Goal: Use online tool/utility: Utilize a website feature to perform a specific function

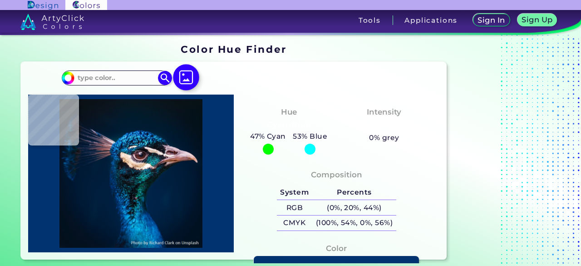
click at [188, 82] on img at bounding box center [186, 77] width 26 height 26
click at [0, 0] on input "file" at bounding box center [0, 0] width 0 height 0
type input "#071217"
type input "#061117"
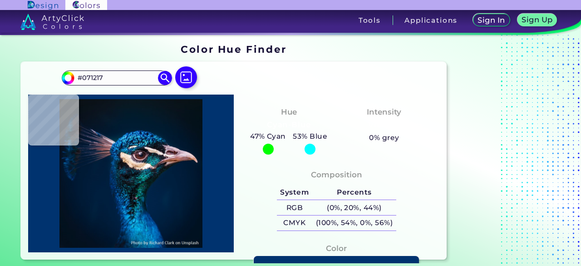
type input "#061117"
type input "#071218"
type input "#071216"
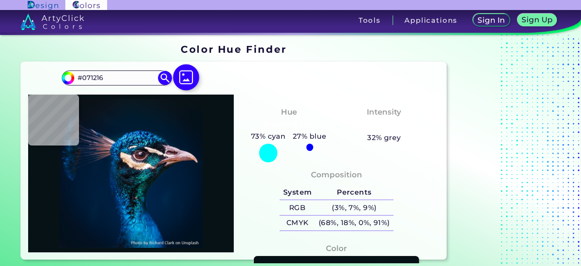
click at [184, 77] on img at bounding box center [186, 77] width 26 height 26
click at [0, 0] on input "file" at bounding box center [0, 0] width 0 height 0
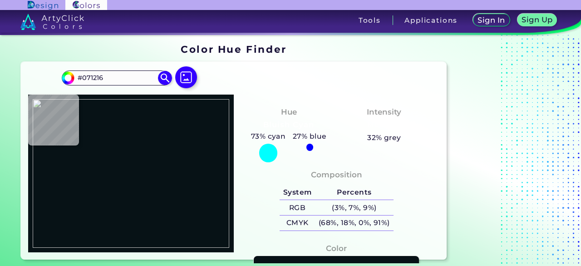
type input "#000000"
type input "#49385f"
type input "#49385F"
type input "#3e2e41"
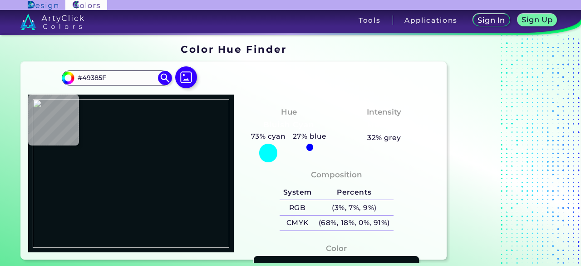
type input "#3E2E41"
type input "#3b2b44"
type input "#3B2B44"
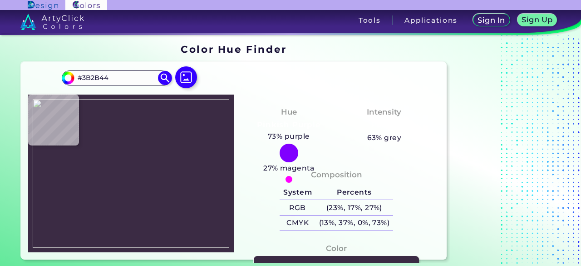
type input "#3b2c3f"
type input "#3B2C3F"
type input "#050509"
type input "#271b38"
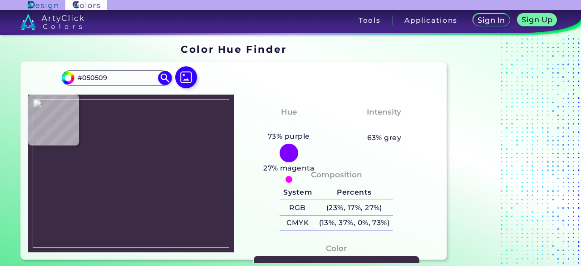
type input "#271B38"
type input "#2c1d3d"
type input "#2C1D3D"
type input "#8781de"
type input "#8781DE"
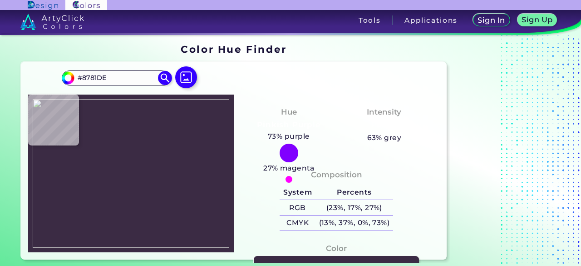
type input "#7675d8"
type input "#7675D8"
type input "#7e86e3"
type input "#7E86E3"
type input "#8891e9"
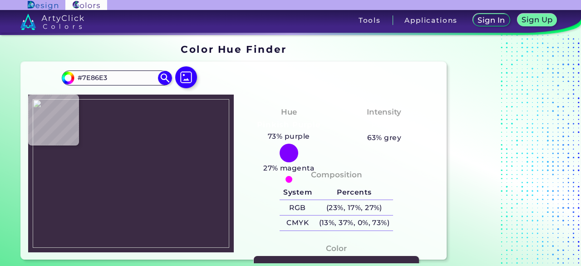
type input "#8891E9"
type input "#8992e9"
type input "#8992E9"
type input "#8b94eb"
type input "#8B94EB"
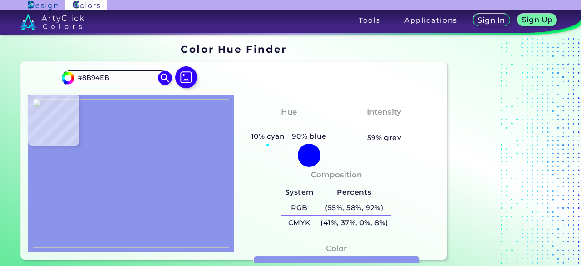
type input "#8e97eb"
type input "#8E97EB"
type input "#97abf8"
type input "#97ABF8"
type input "#a0b7f8"
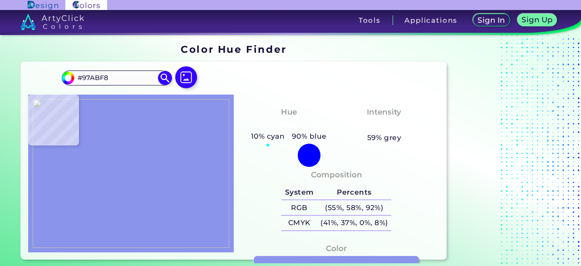
type input "#A0B7F8"
type input "#9fb6fa"
type input "#9FB6FA"
type input "#a2b9fc"
type input "#A2B9FC"
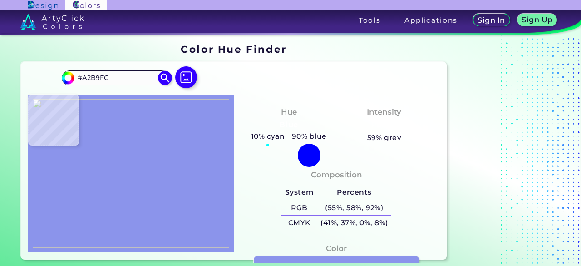
type input "#9eb4f9"
type input "#9EB4F9"
type input "#9aadf9"
type input "#9AADF9"
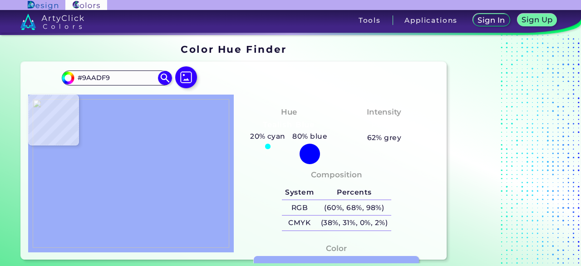
type input "#94a7f8"
type input "#94A7F8"
type input "#aec2fa"
type input "#AEC2FA"
type input "#6e76e6"
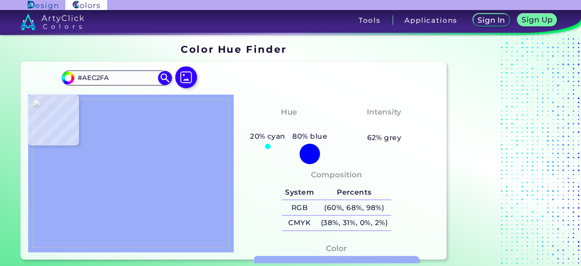
type input "#6E76E6"
type input "#9bb5fe"
type input "#9BB5FE"
type input "#acd8fe"
type input "#ACD8FE"
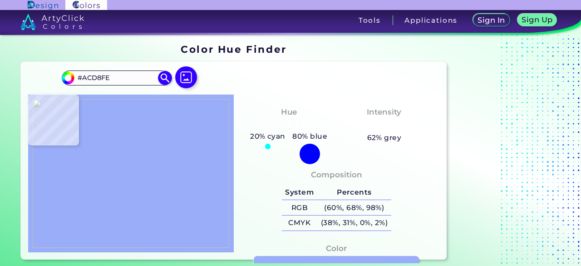
type input "#caeefd"
type input "#CAEEFD"
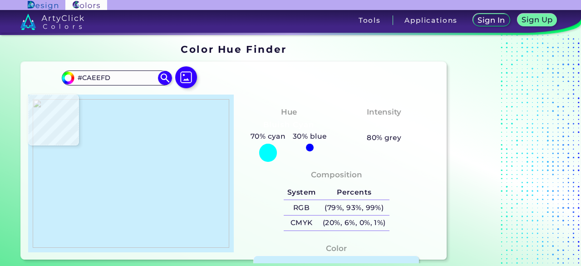
type input "#fffffd"
type input "#FFFFFD"
type input "#c3dff2"
type input "#C3DFF2"
type input "#33325b"
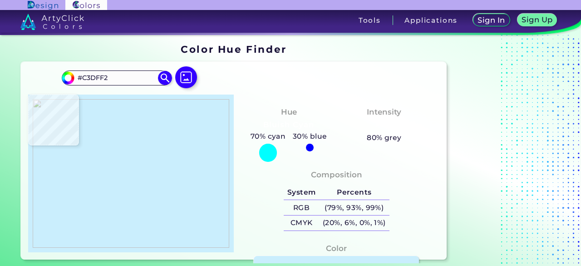
type input "#33325B"
type input "#241934"
type input "#231833"
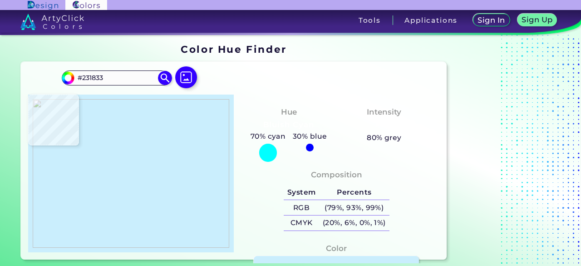
type input "#231834"
type input "#1e1331"
type input "#1E1331"
type input "#161225"
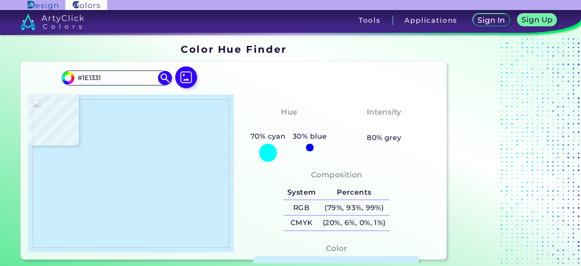
type input "#161225"
type input "#1fae8f"
type input "#1FAE8F"
type input "#19bb9b"
type input "#19BB9B"
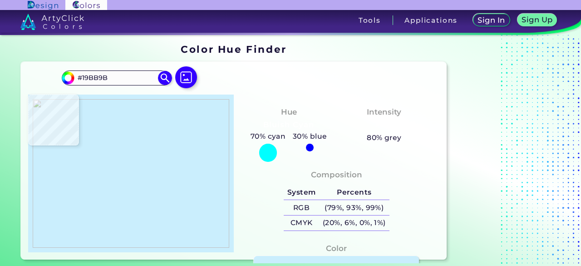
type input "#16b693"
type input "#16B693"
type input "#18ae8a"
type input "#18AE8A"
type input "#179370"
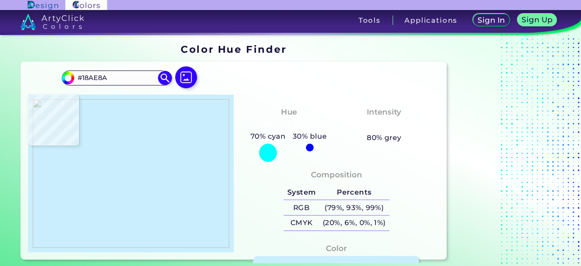
type input "#179370"
type input "#229877"
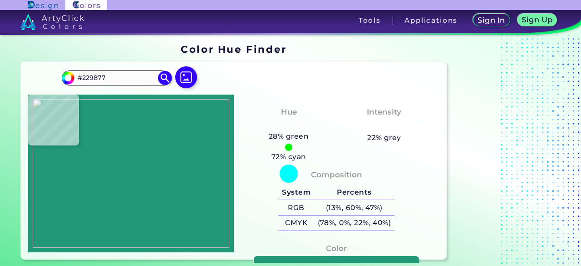
type input "#0f2416"
type input "#0F2416"
type input "#1a110b"
type input "#1A110B"
type input "#594980"
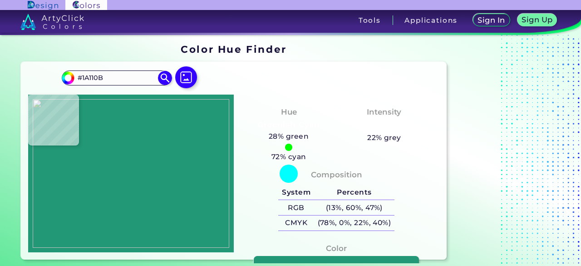
type input "#594980"
type input "#685799"
type input "#7d69b3"
type input "#7D69B3"
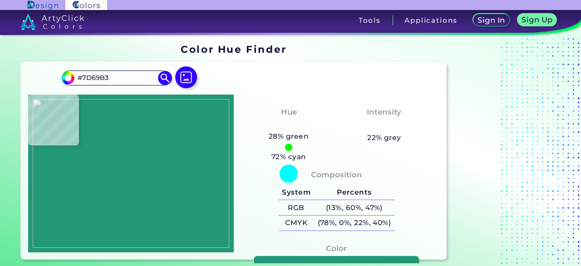
type input "#685799"
type input "#1d1431"
type input "#1D1431"
type input "#0a0214"
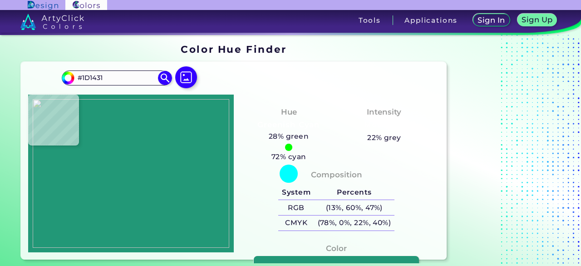
type input "#0A0214"
type input "#0d050c"
type input "#0D050C"
type input "#342821"
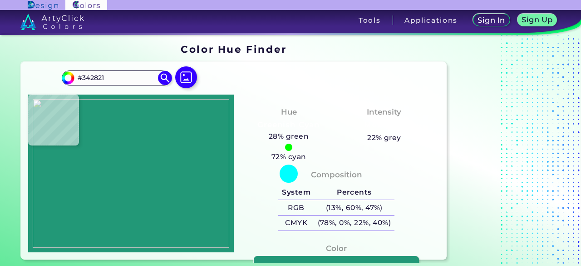
type input "#1d1c0f"
type input "#1D1C0F"
type input "#0a2d24"
type input "#0A2D24"
type input "#29947a"
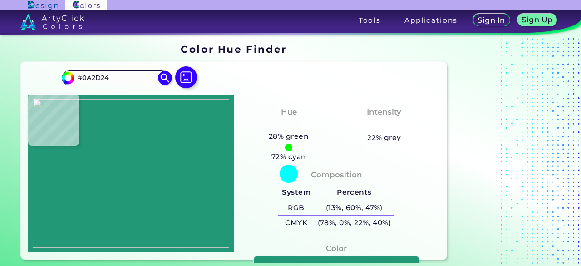
type input "#29947A"
type input "#20b191"
type input "#20B191"
type input "#17be9d"
type input "#17BE9D"
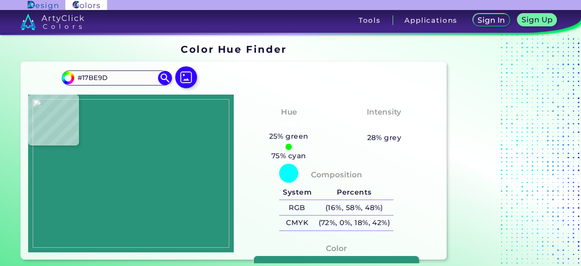
type input "#1dceb0"
type input "#1DCEB0"
type input "#1ed0b2"
type input "#1ED0B2"
type input "#20d0b3"
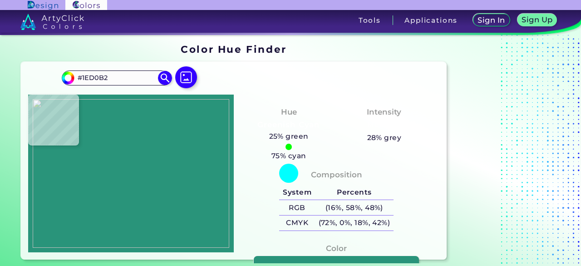
type input "#20D0B3"
type input "#20ceb2"
type input "#20CEB2"
type input "#20ccb0"
type input "#20CCB0"
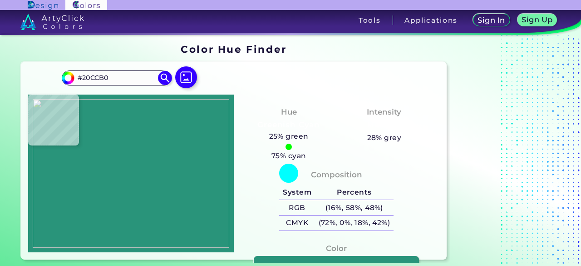
type input "#1ccaab"
type input "#1CCAAB"
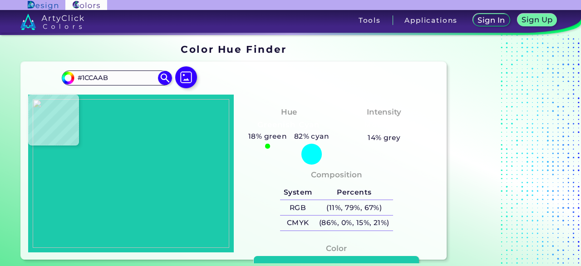
type input "#1eccab"
type input "#1ECCAB"
type input "#25d4b5"
type input "#25D4B5"
type input "#2bdcbe"
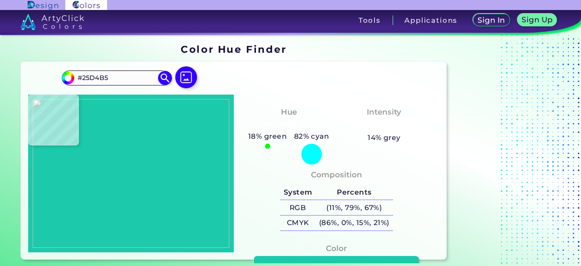
type input "#2BDCBE"
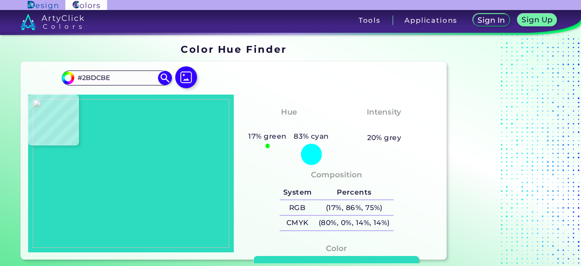
type input "#2ee0c2"
type input "#2EE0C2"
type input "#2adcbf"
type input "#2ADCBF"
type input "#3fb89e"
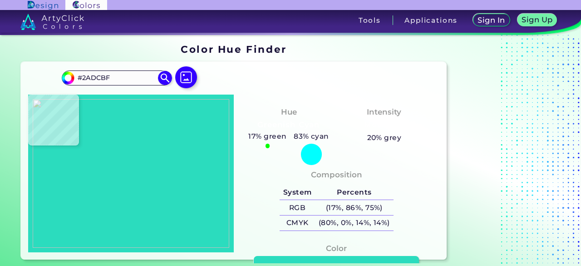
type input "#3FB89E"
type input "#3c211a"
type input "#3C211A"
type input "#49364b"
type input "#49364B"
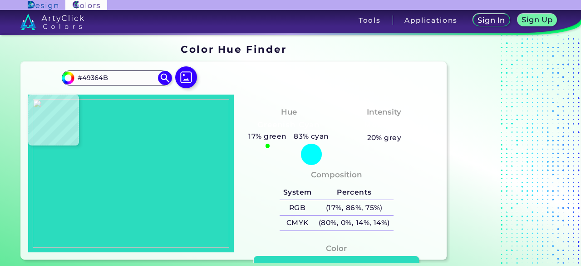
type input "#786aac"
type input "#786AAC"
type input "#7e70b3"
type input "#7E70B3"
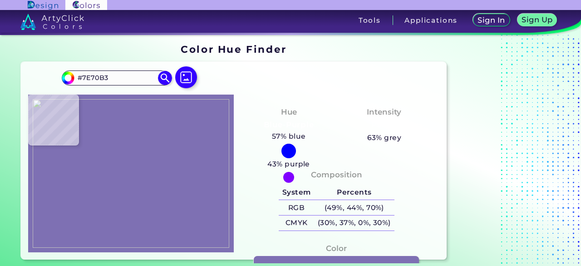
type input "#8076b5"
type input "#8076B5"
type input "#7f75b3"
type input "#7F75B3"
type input "#8076b5"
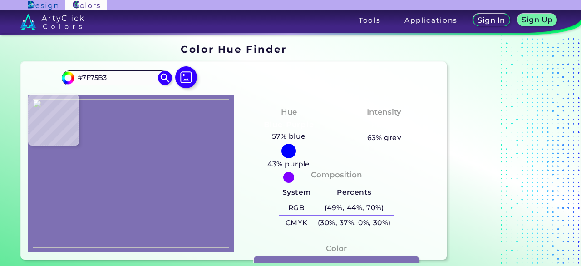
type input "#8076B5"
type input "#8378b7"
type input "#8378B7"
type input "#7c75b0"
type input "#7C75B0"
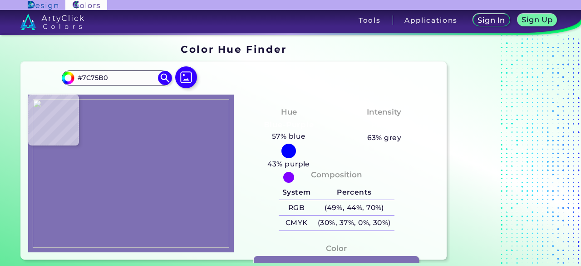
type input "#817ab5"
type input "#817AB5"
type input "#7c75b1"
type input "#7C75B1"
type input "#8982ba"
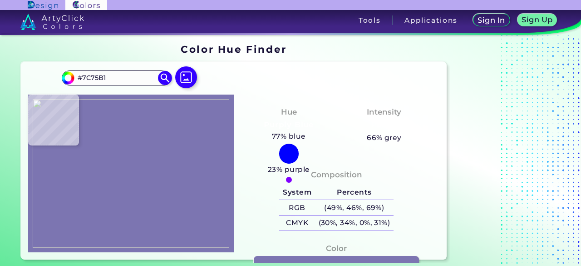
type input "#8982BA"
type input "#7c75b1"
type input "#7C75B1"
type input "#817ab5"
type input "#817AB5"
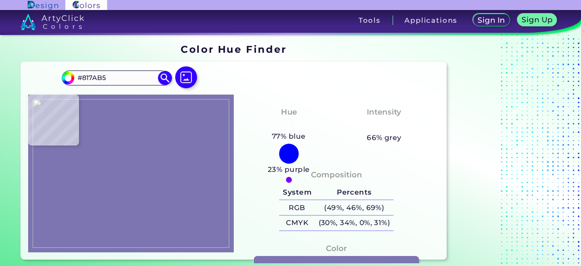
type input "#8881ba"
type input "#8881BA"
type input "#857eb7"
type input "#857EB7"
type input "#837cb6"
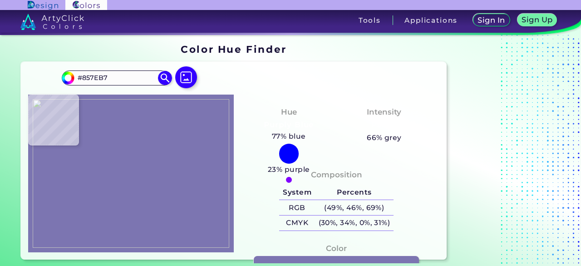
type input "#837CB6"
drag, startPoint x: 125, startPoint y: 117, endPoint x: 123, endPoint y: 99, distance: 18.2
click at [124, 117] on img at bounding box center [131, 173] width 197 height 148
type input "#8378b7"
type input "#8378B7"
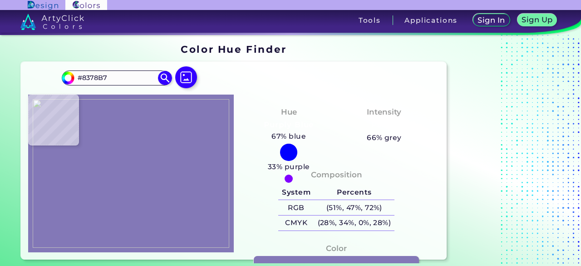
drag, startPoint x: 71, startPoint y: 72, endPoint x: 31, endPoint y: 62, distance: 41.6
click at [34, 63] on div "#8378b7 #8378B7 Acadia ◉ Acid Green ◉ Aero Blue ◉ Alabaster ◉ Albescent White ◉…" at bounding box center [233, 160] width 425 height 197
click at [167, 145] on img at bounding box center [131, 173] width 197 height 148
type input "#231832"
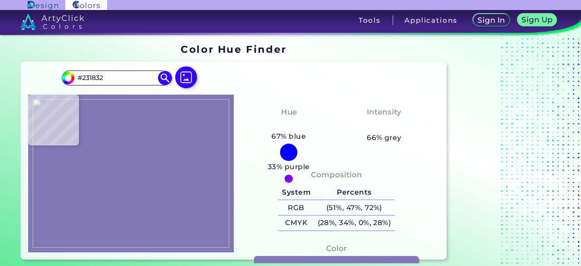
type input "#20182e"
type input "#20182E"
type input "#071f19"
type input "#071F19"
type input "#072d26"
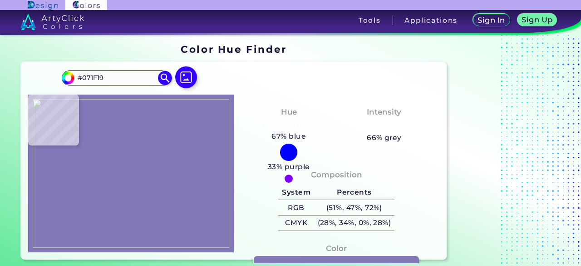
type input "#072D26"
type input "#09322c"
type input "#09322C"
type input "#08433b"
type input "#08433B"
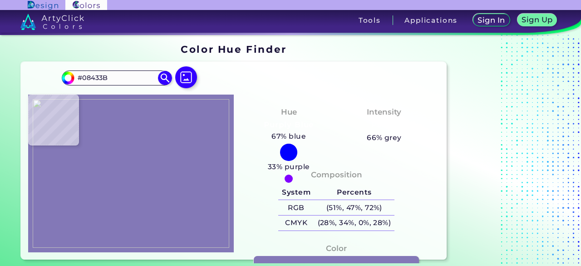
type input "#035448"
type input "#046151"
type input "#04715f"
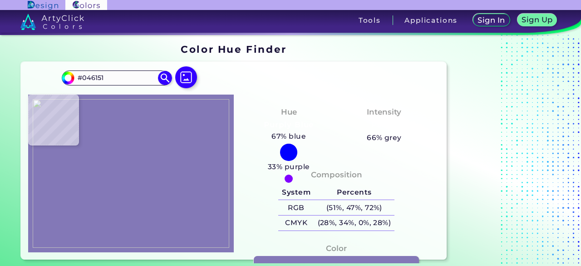
type input "#04715F"
type input "#08a687"
type input "#08A687"
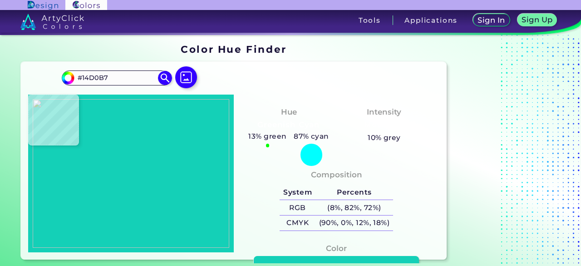
click at [182, 138] on img at bounding box center [131, 173] width 197 height 148
drag, startPoint x: 21, startPoint y: 78, endPoint x: 25, endPoint y: 70, distance: 8.5
click at [0, 78] on section "Color Hue Finder Color Hue Finder #14d0b7 #14D0B7 Acadia ◉ Acid Green ◉ Aero Bl…" at bounding box center [290, 151] width 581 height 233
click at [103, 178] on img at bounding box center [131, 173] width 197 height 148
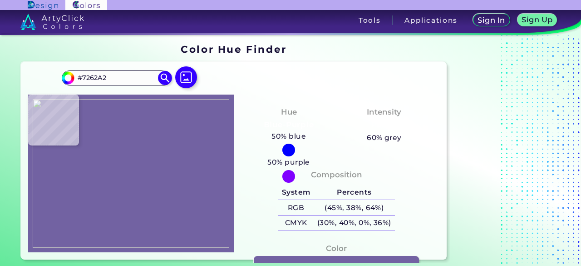
click at [126, 118] on img at bounding box center [131, 173] width 197 height 148
drag, startPoint x: 110, startPoint y: 75, endPoint x: 23, endPoint y: 67, distance: 87.9
click at [16, 69] on section "Color Hue Finder Color Hue Finder #7262a2 #7262A2 Acadia ◉ Acid Green ◉ Aero Bl…" at bounding box center [290, 151] width 581 height 233
click at [187, 79] on img at bounding box center [186, 77] width 26 height 26
click at [0, 0] on input "file" at bounding box center [0, 0] width 0 height 0
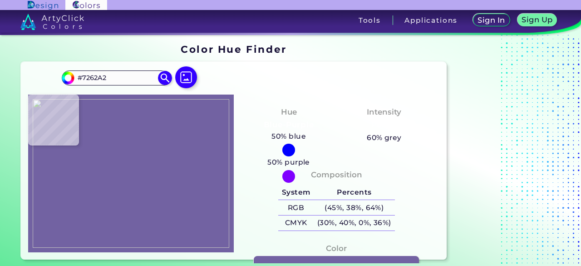
click at [98, 120] on img at bounding box center [131, 173] width 197 height 148
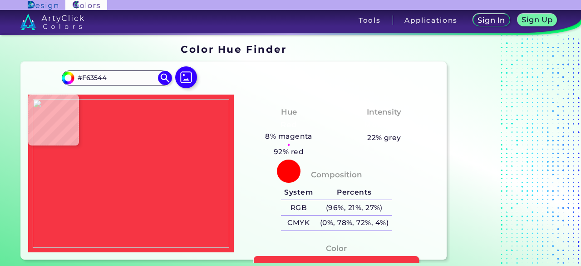
click at [101, 119] on img at bounding box center [131, 173] width 197 height 148
drag, startPoint x: 111, startPoint y: 79, endPoint x: 33, endPoint y: 74, distance: 78.3
click at [34, 74] on div "#f63544 #F63544 Acadia ◉ Acid Green ◉ Aero Blue ◉ Alabaster ◉ Albescent White ◉…" at bounding box center [233, 160] width 425 height 197
